Goal: Find contact information: Find contact information

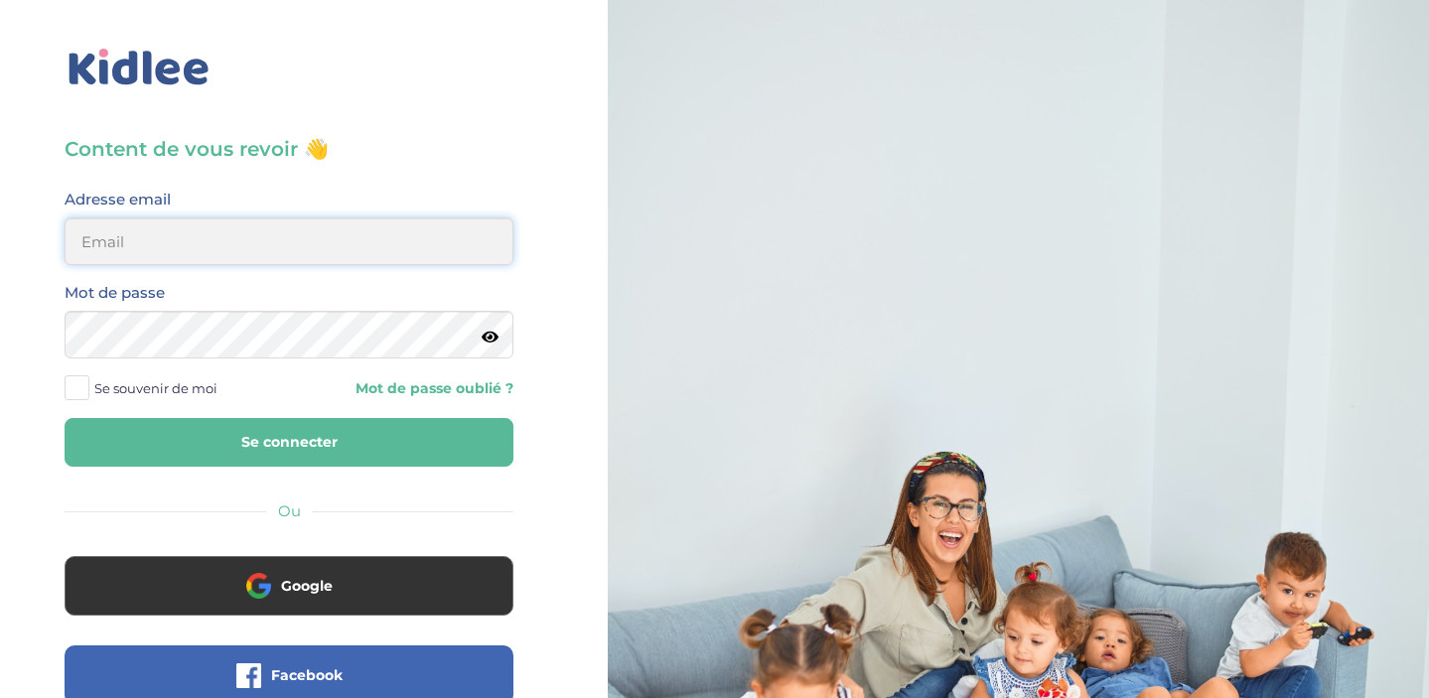
click at [360, 232] on input "email" at bounding box center [289, 241] width 449 height 48
type input "beenaparadin@gmail.com"
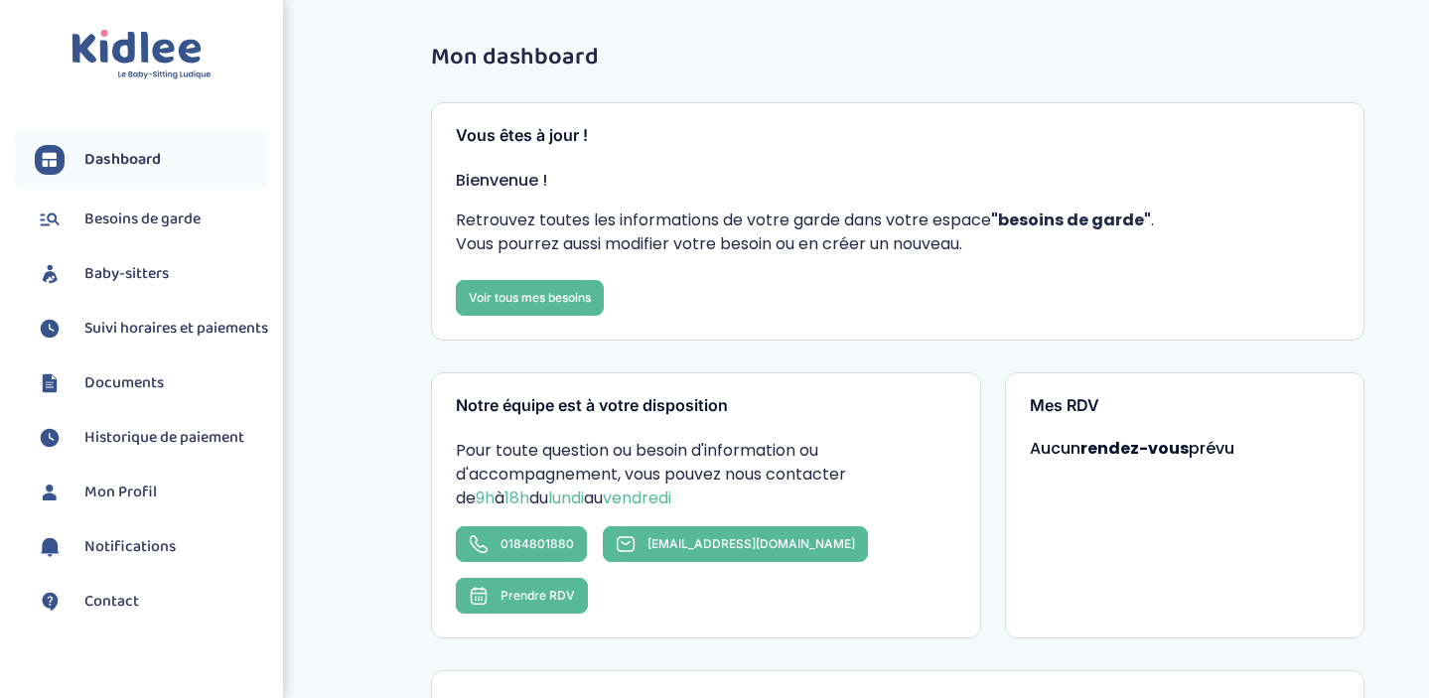
click at [139, 271] on span "Baby-sitters" at bounding box center [126, 274] width 84 height 24
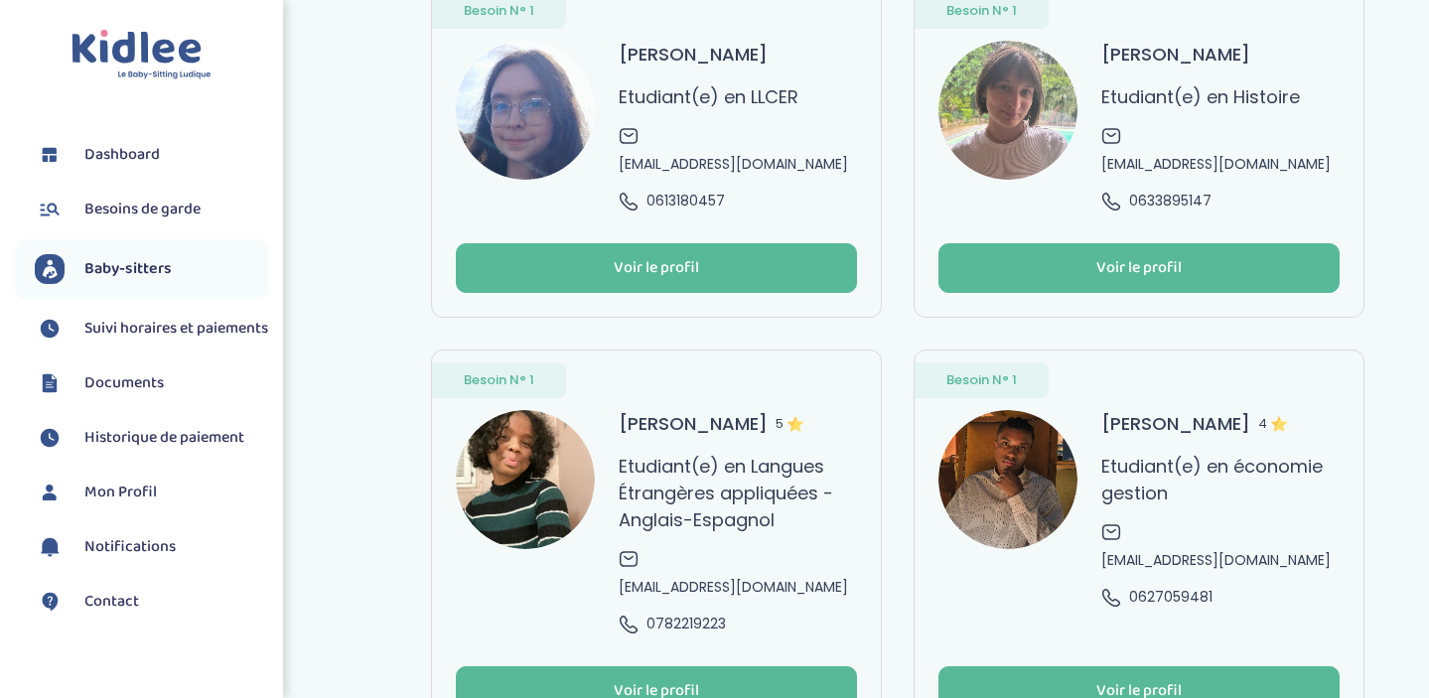
scroll to position [153, 0]
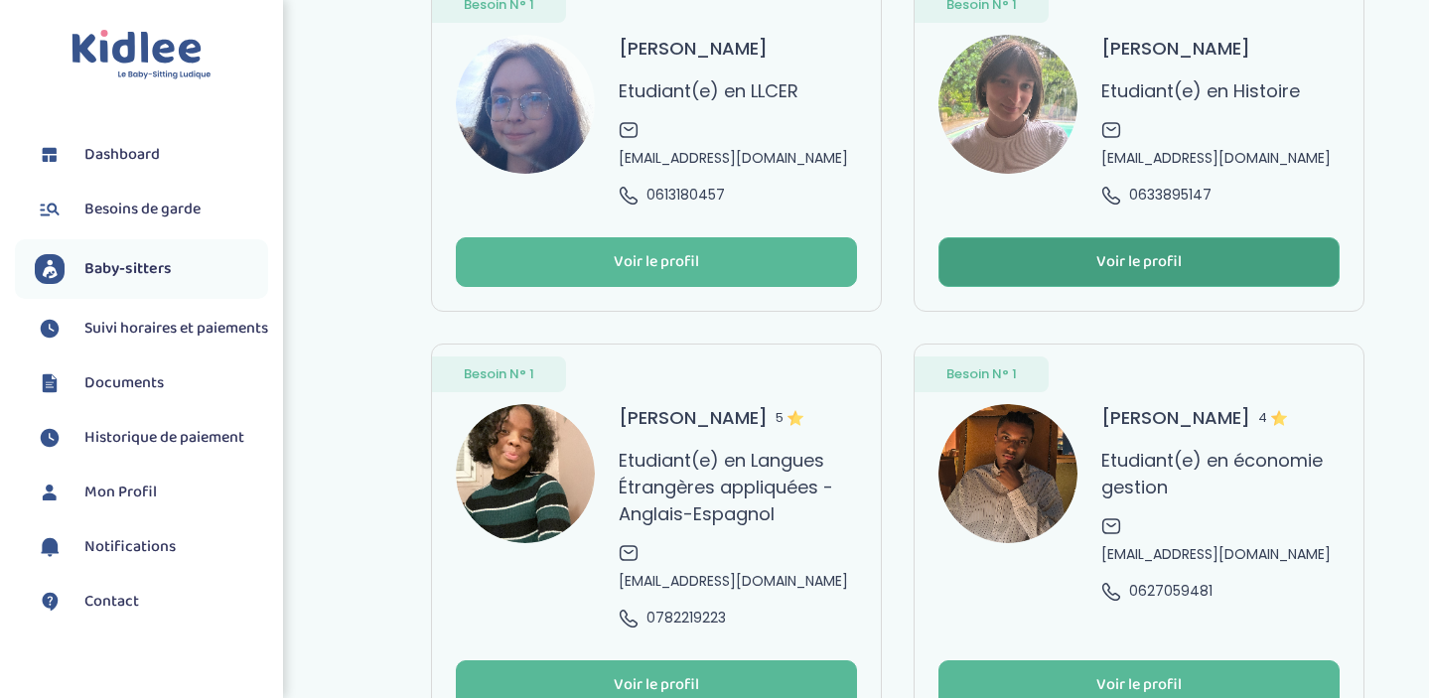
click at [1166, 251] on div "Voir le profil" at bounding box center [1138, 262] width 85 height 23
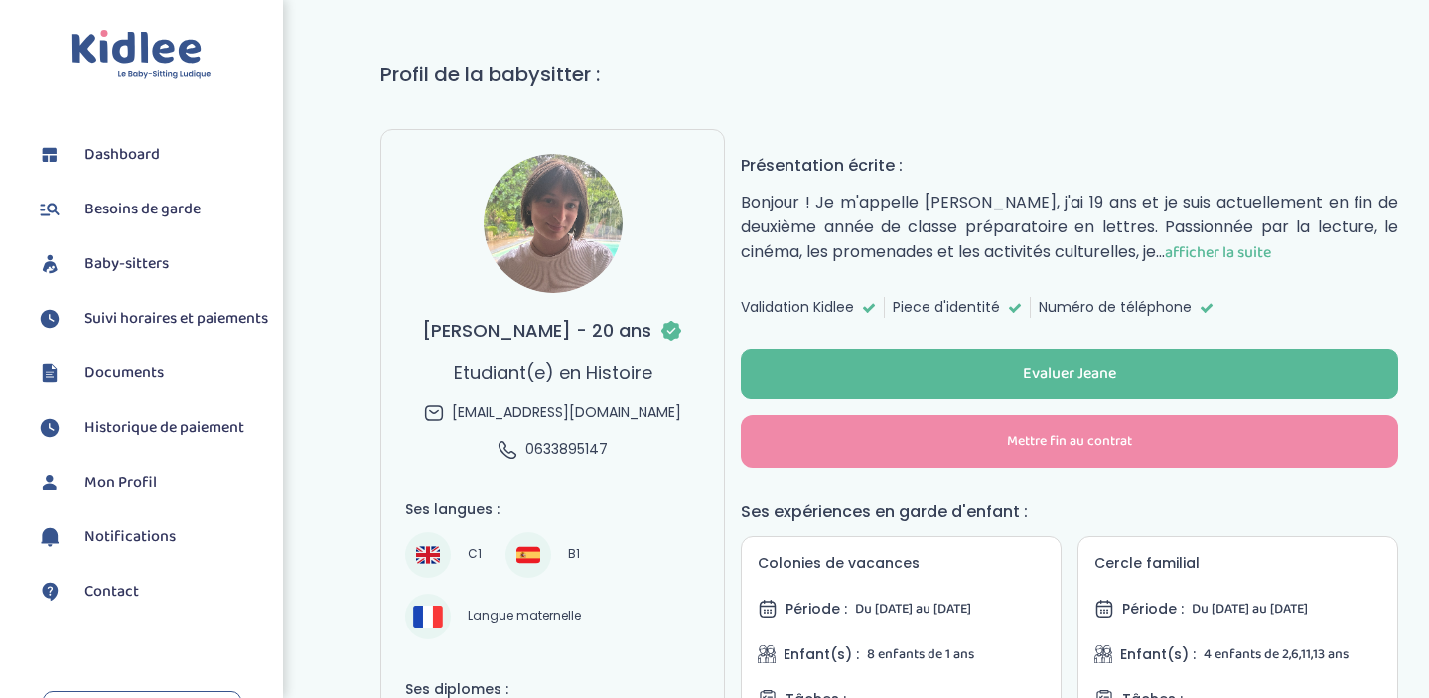
scroll to position [108, 0]
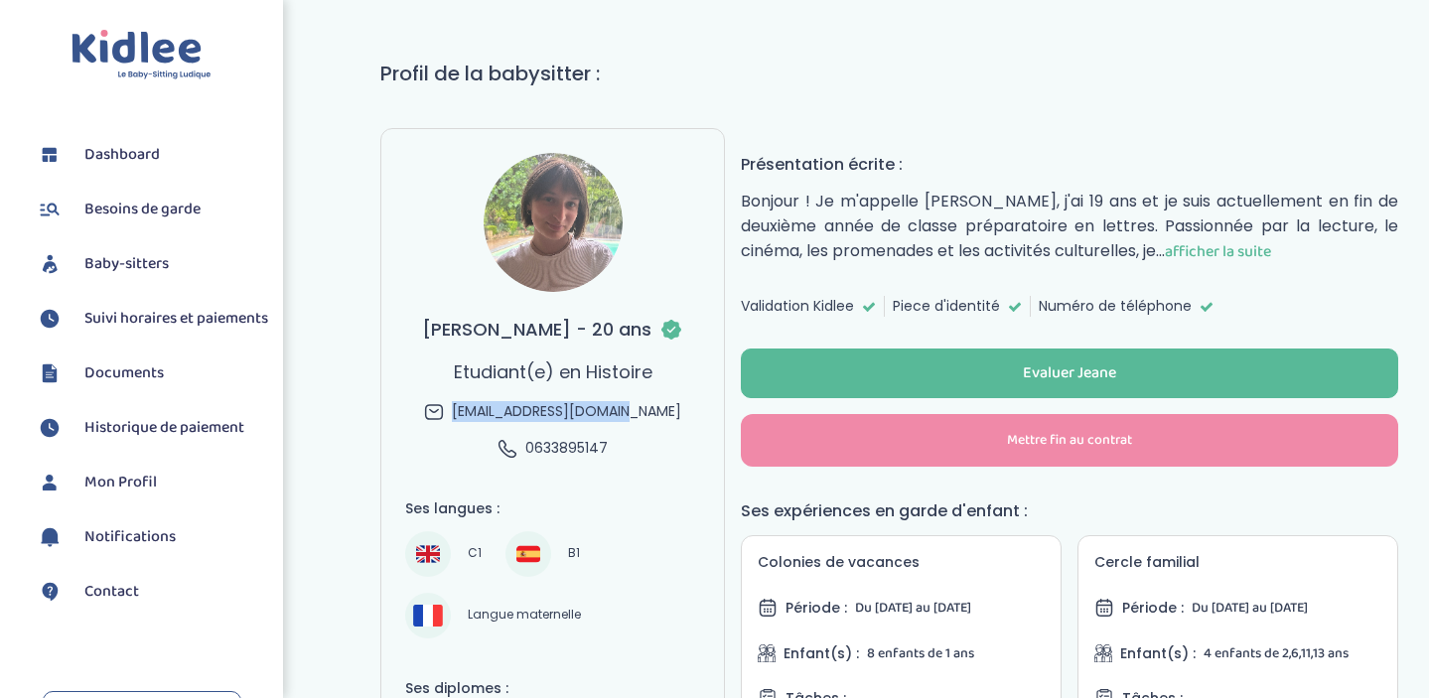
drag, startPoint x: 650, startPoint y: 411, endPoint x: 492, endPoint y: 392, distance: 159.0
click at [492, 392] on div "Boussaguet Jeane - 20 ans Etudiant(e) en Histoire jlboussaguet@orange.fr 063389…" at bounding box center [552, 387] width 261 height 143
copy div "jlboussaguet@orange.fr"
